Goal: Information Seeking & Learning: Check status

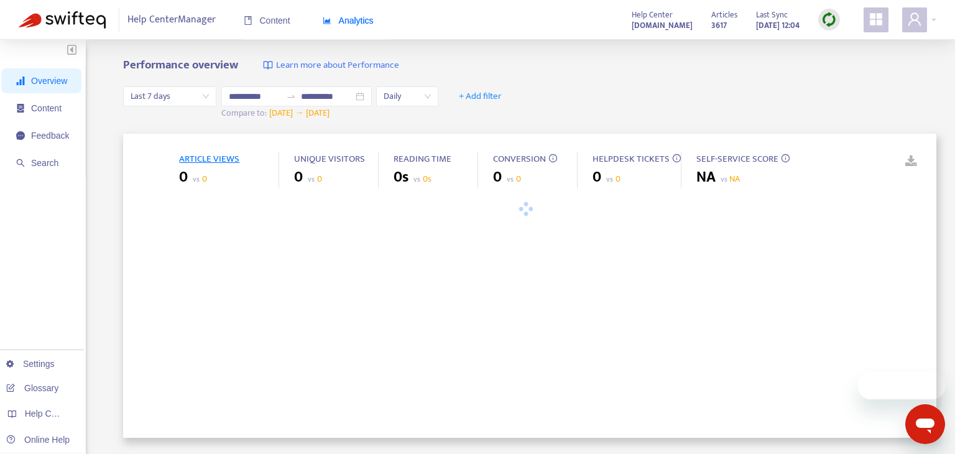
type input "**********"
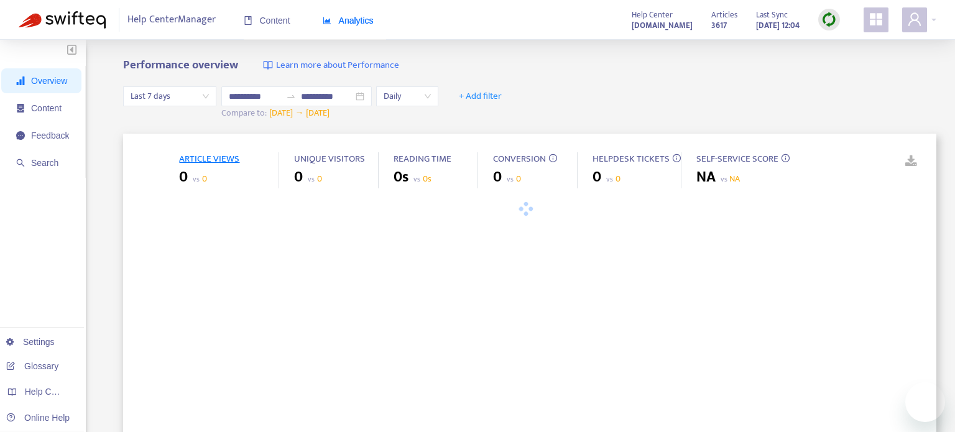
type input "**********"
